Goal: Transaction & Acquisition: Subscribe to service/newsletter

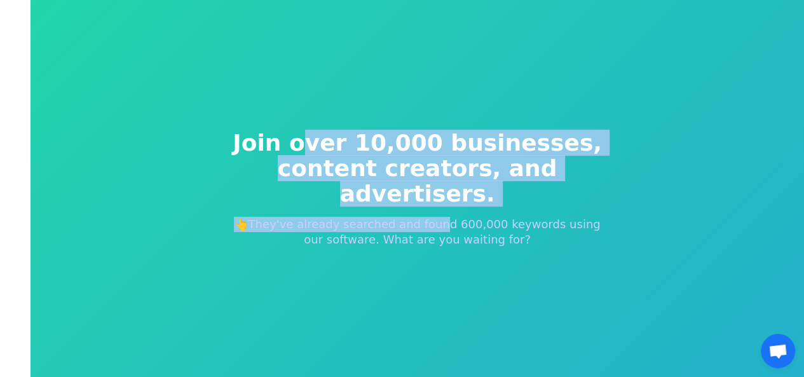
drag, startPoint x: 327, startPoint y: 151, endPoint x: 603, endPoint y: 220, distance: 284.9
click at [603, 220] on div "Join over 10,000 businesses, content creators, and advertisers. 👆They've alread…" at bounding box center [417, 188] width 427 height 219
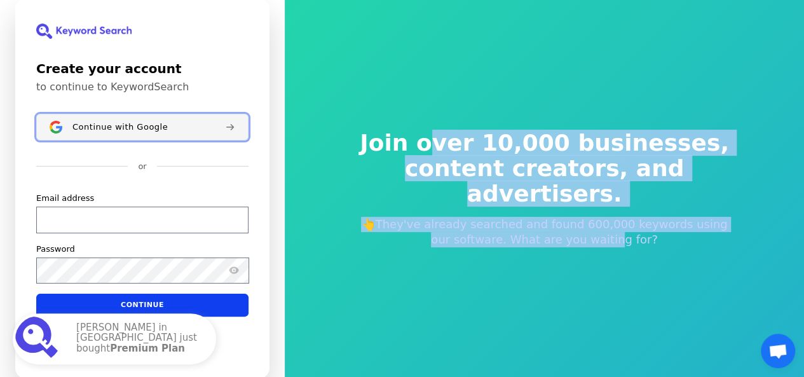
click at [149, 126] on span "Continue with Google" at bounding box center [119, 127] width 95 height 10
